Goal: Task Accomplishment & Management: Use online tool/utility

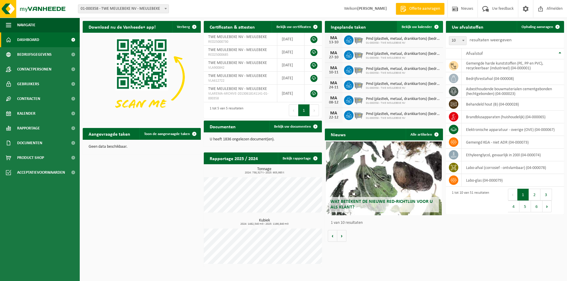
click at [421, 26] on span "Bekijk uw kalender" at bounding box center [416, 27] width 30 height 4
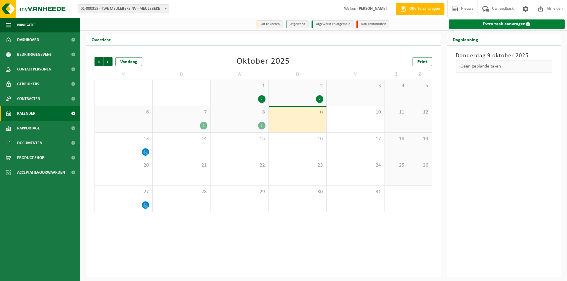
click at [488, 23] on link "Extra taak aanvragen" at bounding box center [507, 23] width 116 height 9
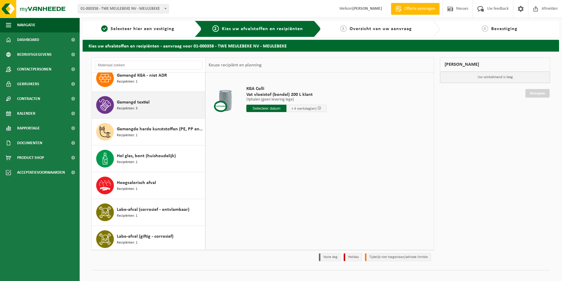
click at [122, 101] on span "Gemengd textiel" at bounding box center [133, 102] width 33 height 7
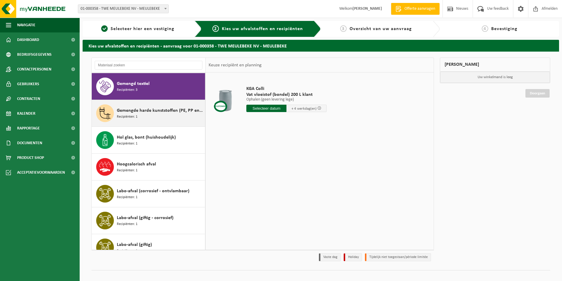
scroll to position [403, 0]
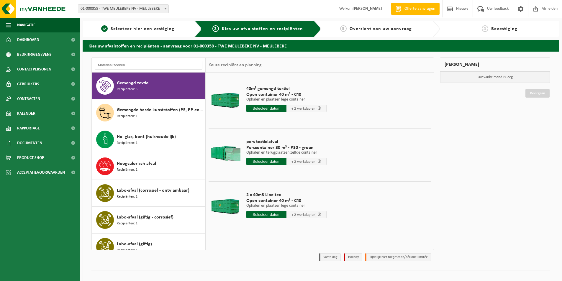
click at [259, 108] on input "text" at bounding box center [266, 108] width 40 height 7
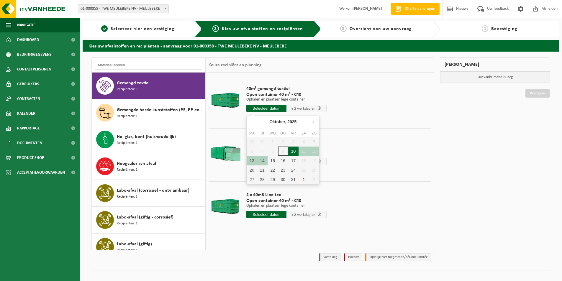
click at [292, 150] on div "10" at bounding box center [293, 151] width 10 height 9
type input "Van 2025-10-10"
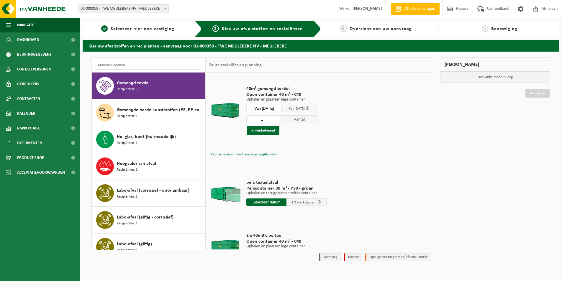
click at [251, 153] on span "Containernummer toevoegen(optioneel)" at bounding box center [244, 155] width 66 height 4
type input "Magazijn 6"
click at [266, 132] on button "In winkelmand" at bounding box center [263, 130] width 32 height 9
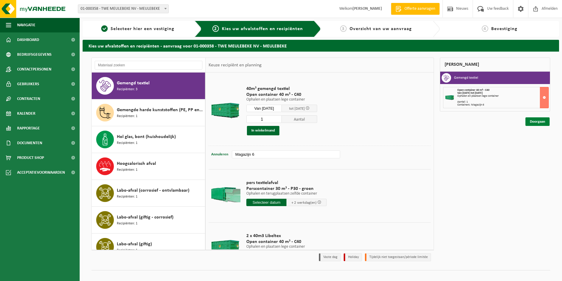
click at [534, 121] on link "Doorgaan" at bounding box center [538, 121] width 24 height 9
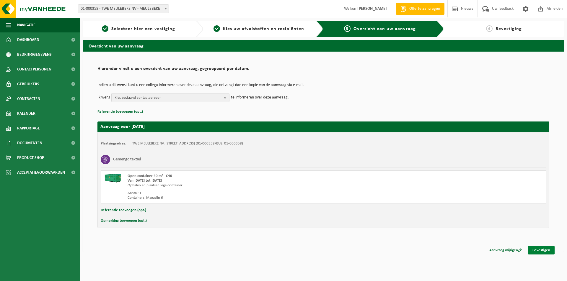
click at [546, 250] on link "Bevestigen" at bounding box center [541, 250] width 27 height 9
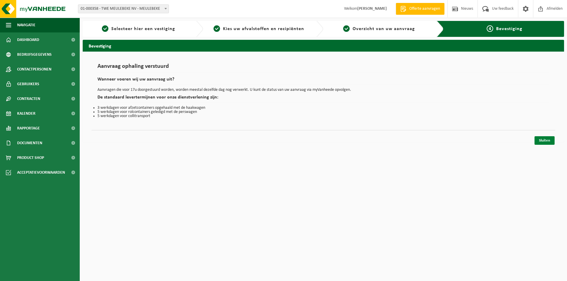
click at [542, 138] on link "Sluiten" at bounding box center [544, 140] width 20 height 9
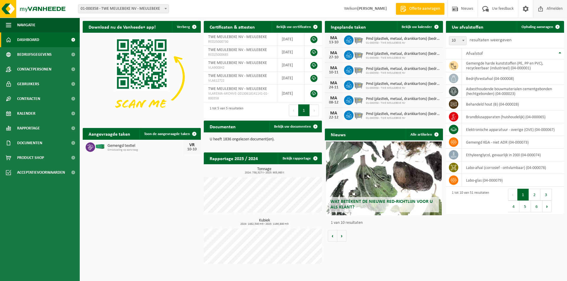
click at [548, 9] on span "Afmelden" at bounding box center [554, 8] width 19 height 17
